Goal: Task Accomplishment & Management: Use online tool/utility

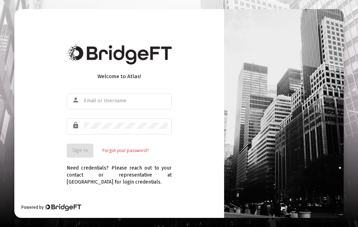
scroll to position [28, 0]
type input "Richardsm75@ptd.net"
click at [86, 144] on button "Sign In" at bounding box center [80, 151] width 27 height 14
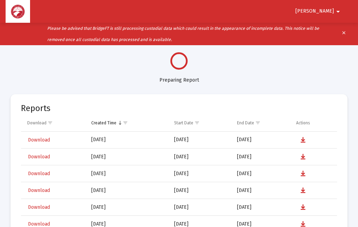
select select "View all"
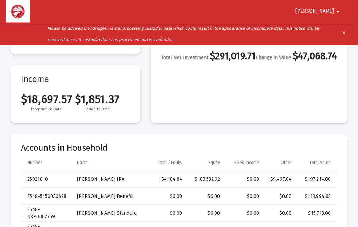
scroll to position [125, 0]
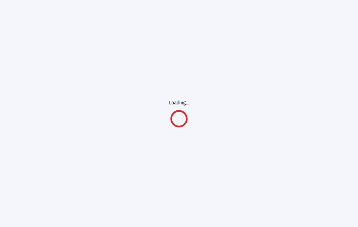
scroll to position [28, 0]
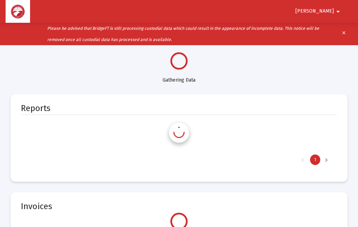
select select "View all"
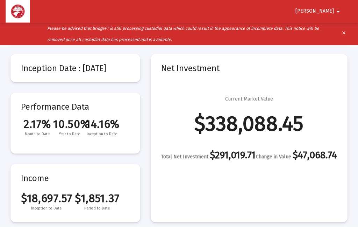
scroll to position [0, 0]
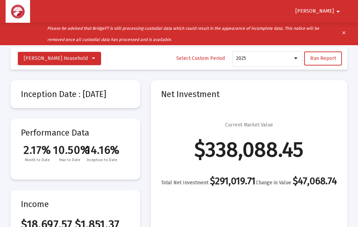
click at [328, 57] on span "Run Report" at bounding box center [323, 58] width 26 height 6
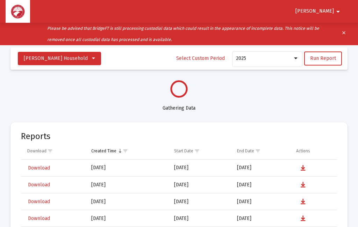
select select "View all"
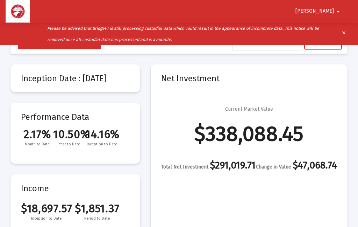
scroll to position [15, 0]
click at [337, 10] on mat-icon "arrow_drop_down" at bounding box center [338, 12] width 8 height 14
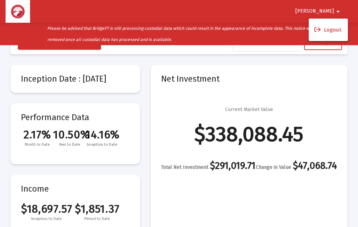
click at [332, 13] on div at bounding box center [179, 113] width 358 height 227
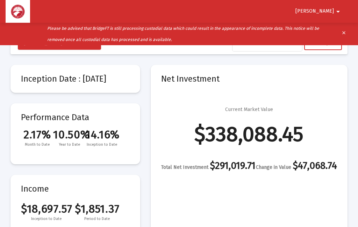
scroll to position [0, 0]
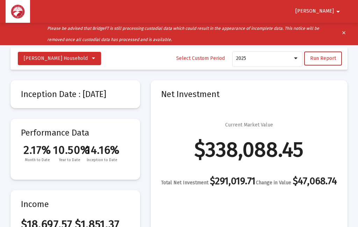
click at [331, 13] on span "[PERSON_NAME]" at bounding box center [315, 11] width 39 height 6
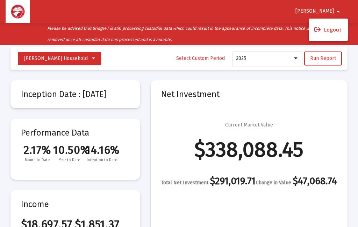
click at [337, 33] on button "Logout" at bounding box center [328, 29] width 39 height 17
